Goal: Task Accomplishment & Management: Manage account settings

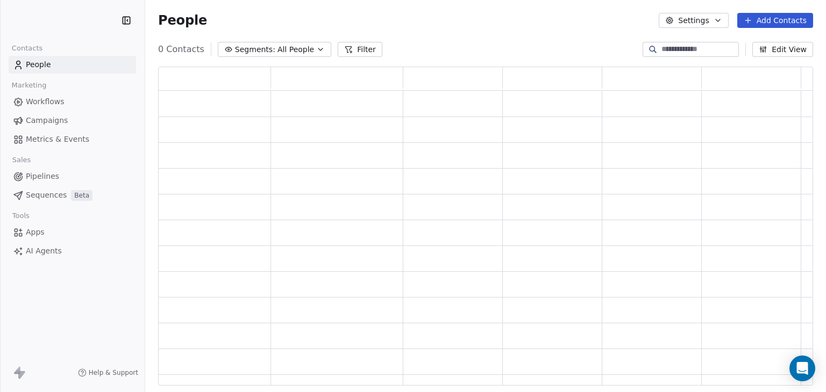
scroll to position [311, 646]
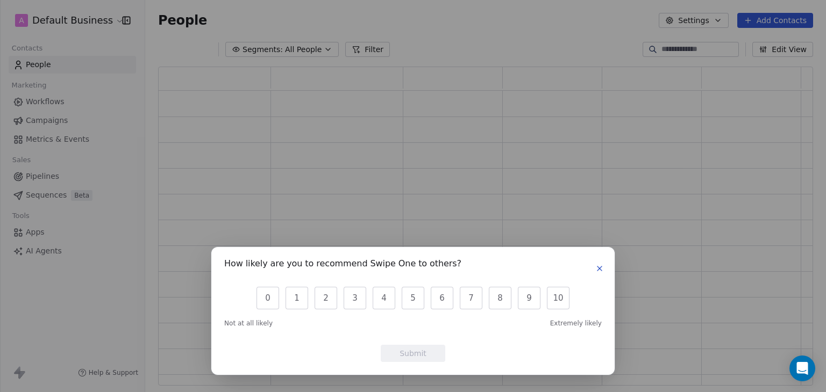
click at [601, 267] on icon "button" at bounding box center [599, 269] width 4 height 4
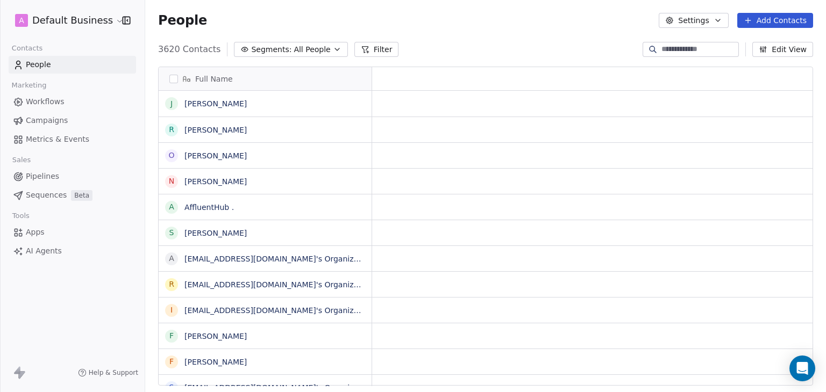
scroll to position [336, 672]
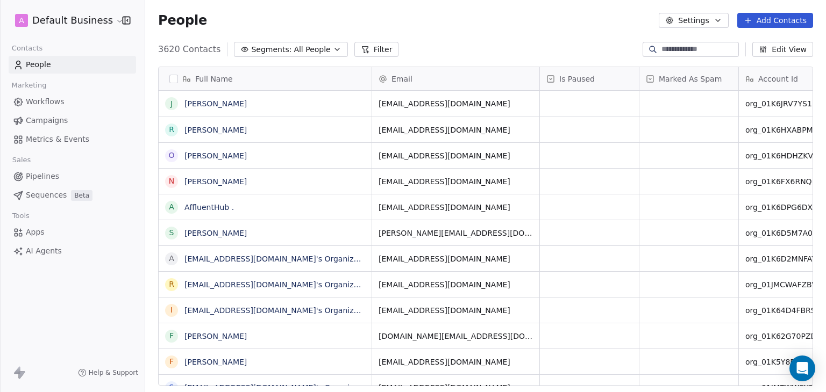
click at [37, 32] on div "A Default Business" at bounding box center [72, 20] width 145 height 41
click at [44, 20] on html "A Default Business Contacts People Marketing Workflows Campaigns Metrics & Even…" at bounding box center [413, 196] width 826 height 392
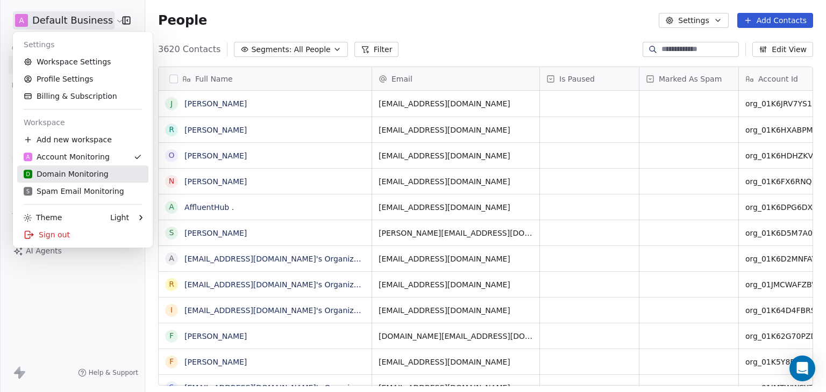
click at [62, 173] on div "D Domain Monitoring" at bounding box center [66, 174] width 85 height 11
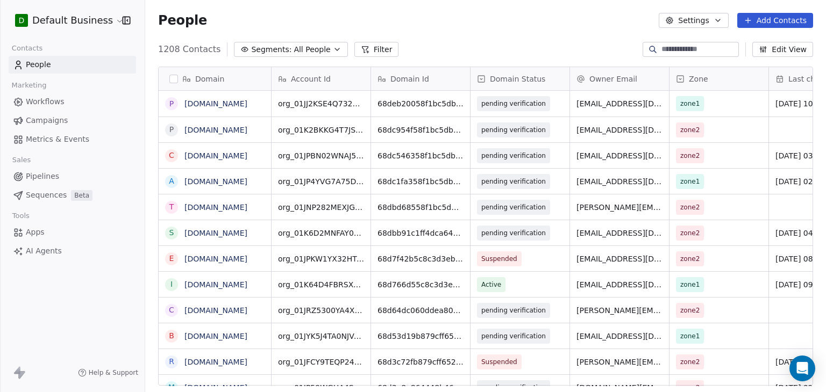
scroll to position [336, 672]
click at [661, 51] on input at bounding box center [698, 49] width 75 height 11
drag, startPoint x: 324, startPoint y: 29, endPoint x: 361, endPoint y: 41, distance: 39.1
click at [324, 29] on div "People Settings Add Contacts" at bounding box center [485, 20] width 680 height 41
click at [670, 49] on input at bounding box center [698, 49] width 75 height 11
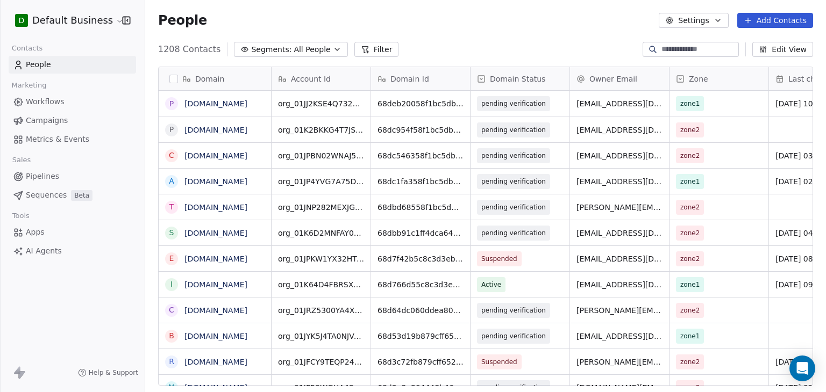
paste input "**********"
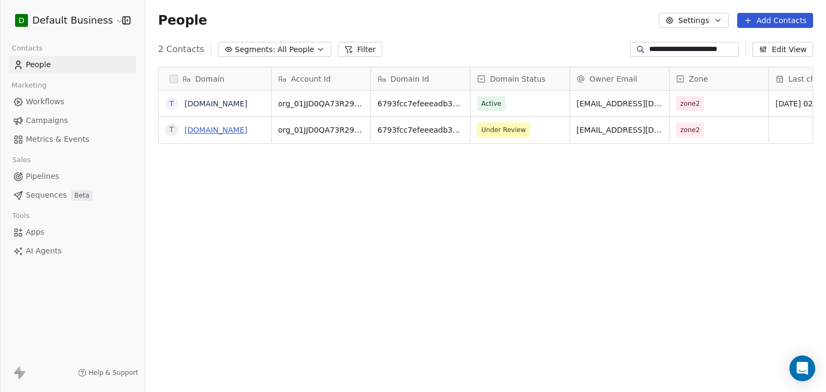
type input "**********"
click at [233, 131] on link "[DOMAIN_NAME]" at bounding box center [215, 130] width 63 height 9
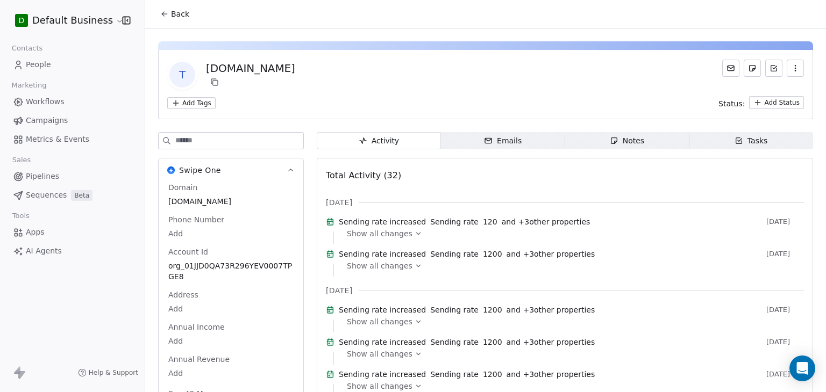
click at [181, 19] on span "Back" at bounding box center [180, 14] width 18 height 11
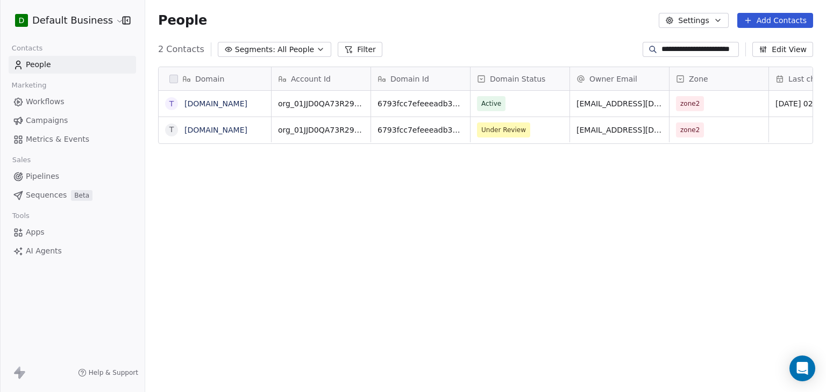
scroll to position [336, 672]
click at [538, 131] on span "Under Review" at bounding box center [510, 130] width 66 height 15
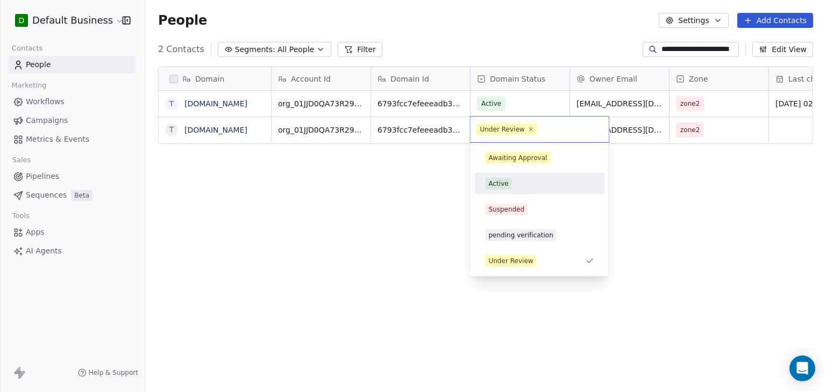
click at [550, 185] on div "Active" at bounding box center [539, 184] width 109 height 12
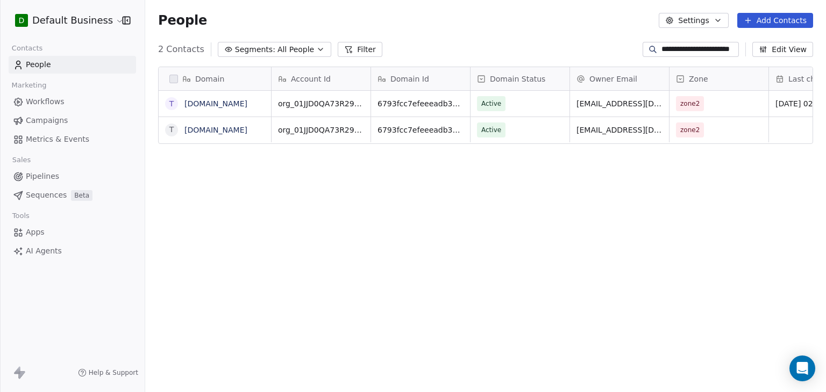
click at [437, 238] on div "Domain t the-complete-approach.com t the-complete-approach.com Account Id Domai…" at bounding box center [485, 230] width 680 height 345
click at [198, 129] on link "[DOMAIN_NAME]" at bounding box center [215, 130] width 63 height 9
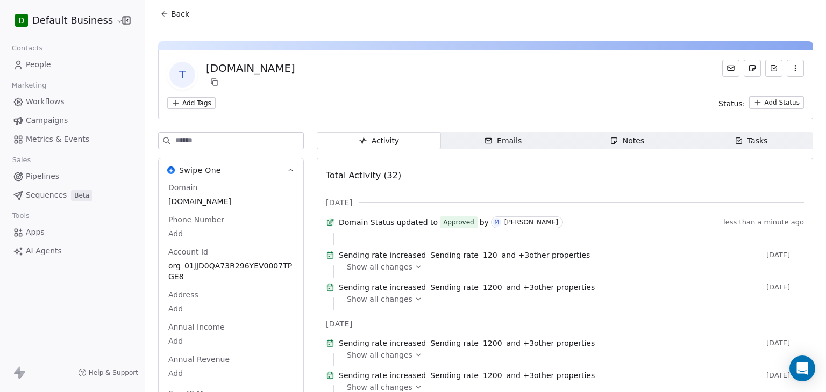
click at [187, 13] on button "Back" at bounding box center [175, 13] width 42 height 19
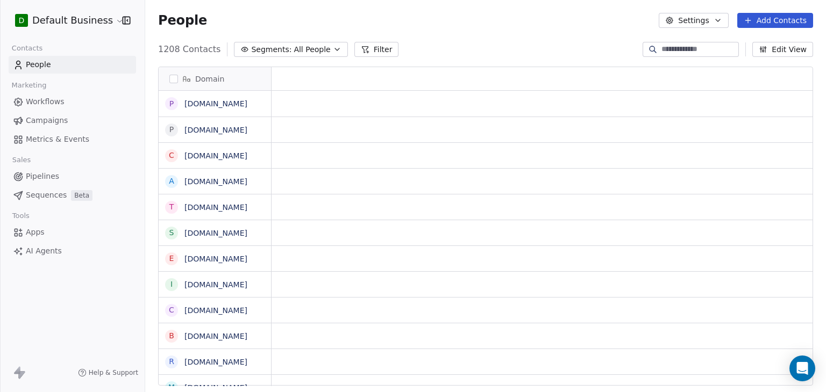
scroll to position [336, 672]
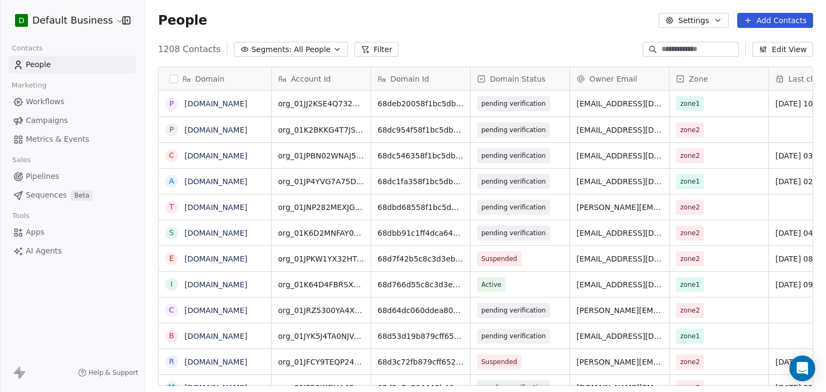
click at [87, 21] on html "D Default Business Contacts People Marketing Workflows Campaigns Metrics & Even…" at bounding box center [413, 196] width 826 height 392
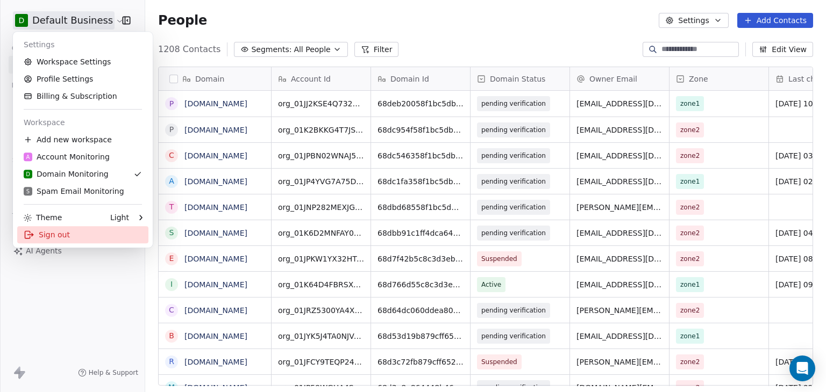
click at [63, 237] on div "Sign out" at bounding box center [82, 234] width 131 height 17
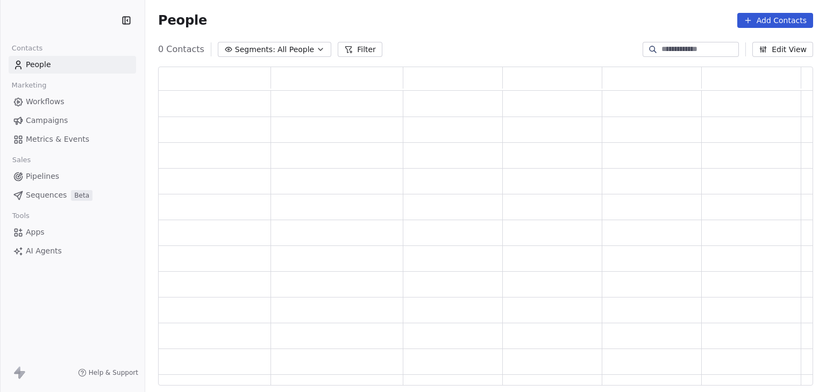
scroll to position [311, 646]
